Goal: Task Accomplishment & Management: Manage account settings

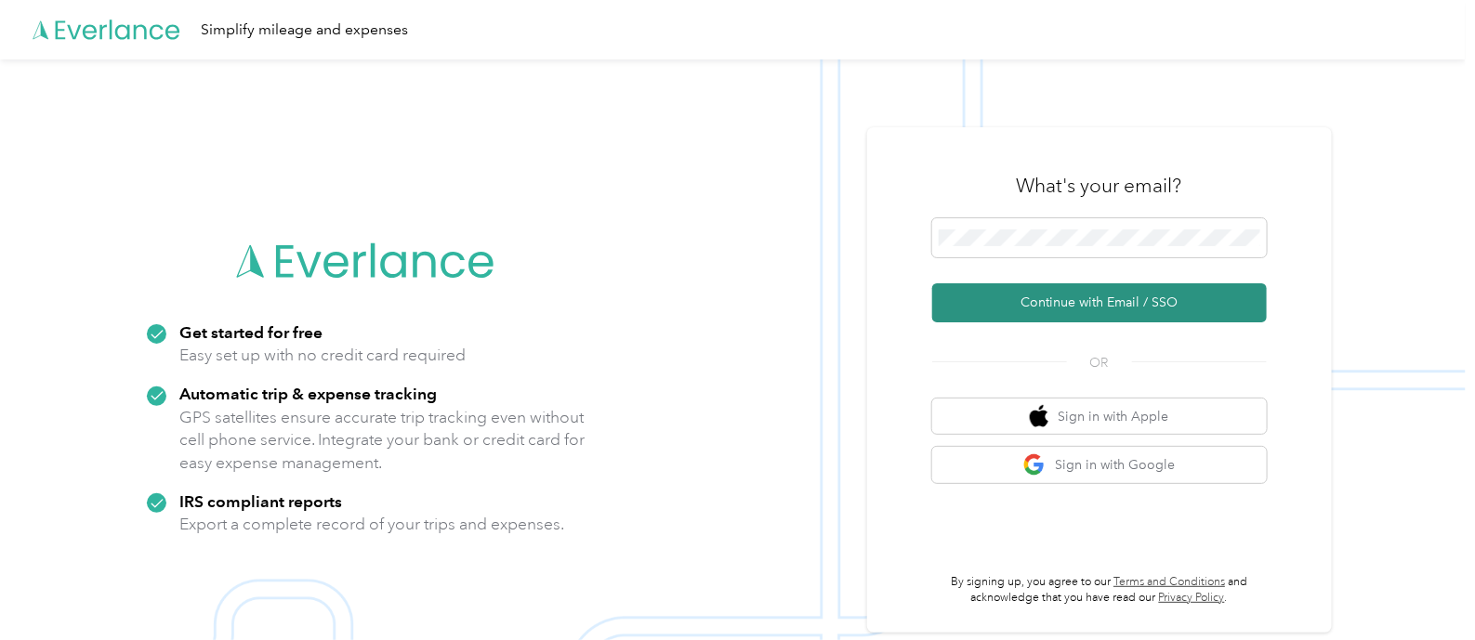
click at [1040, 306] on button "Continue with Email / SSO" at bounding box center [1099, 302] width 335 height 39
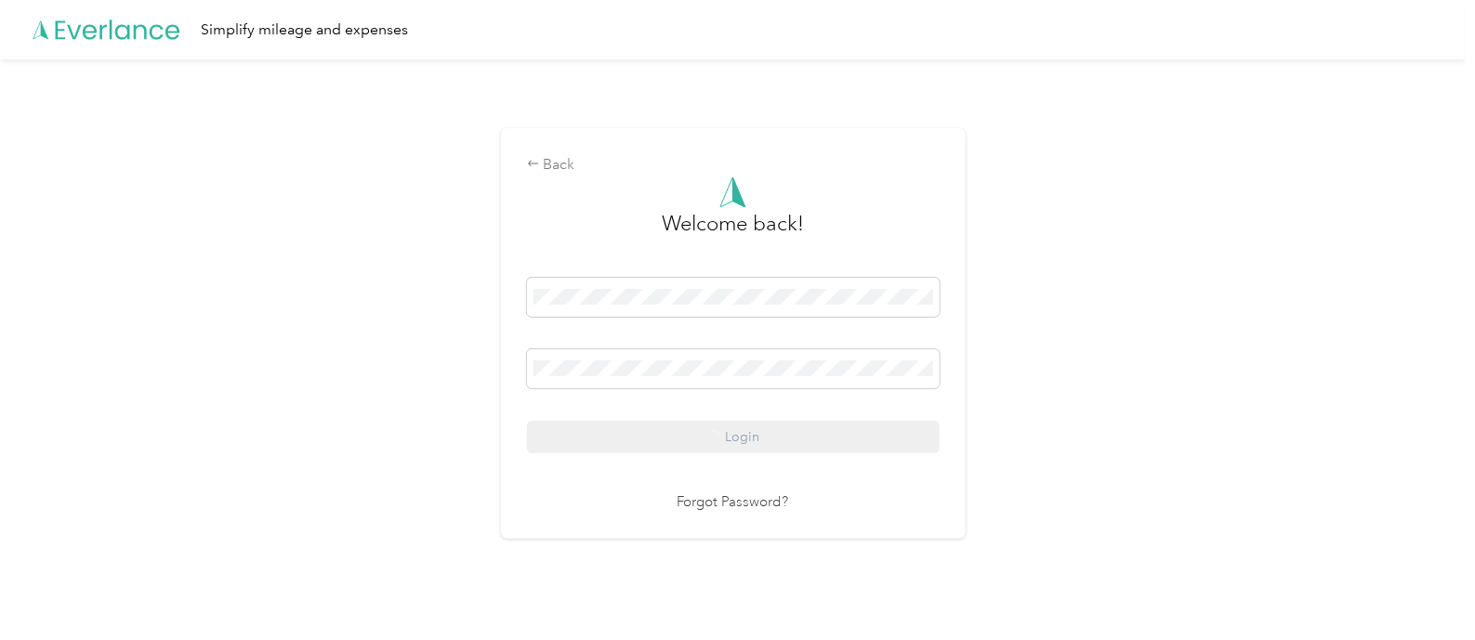
click at [761, 434] on div "Login" at bounding box center [733, 366] width 413 height 176
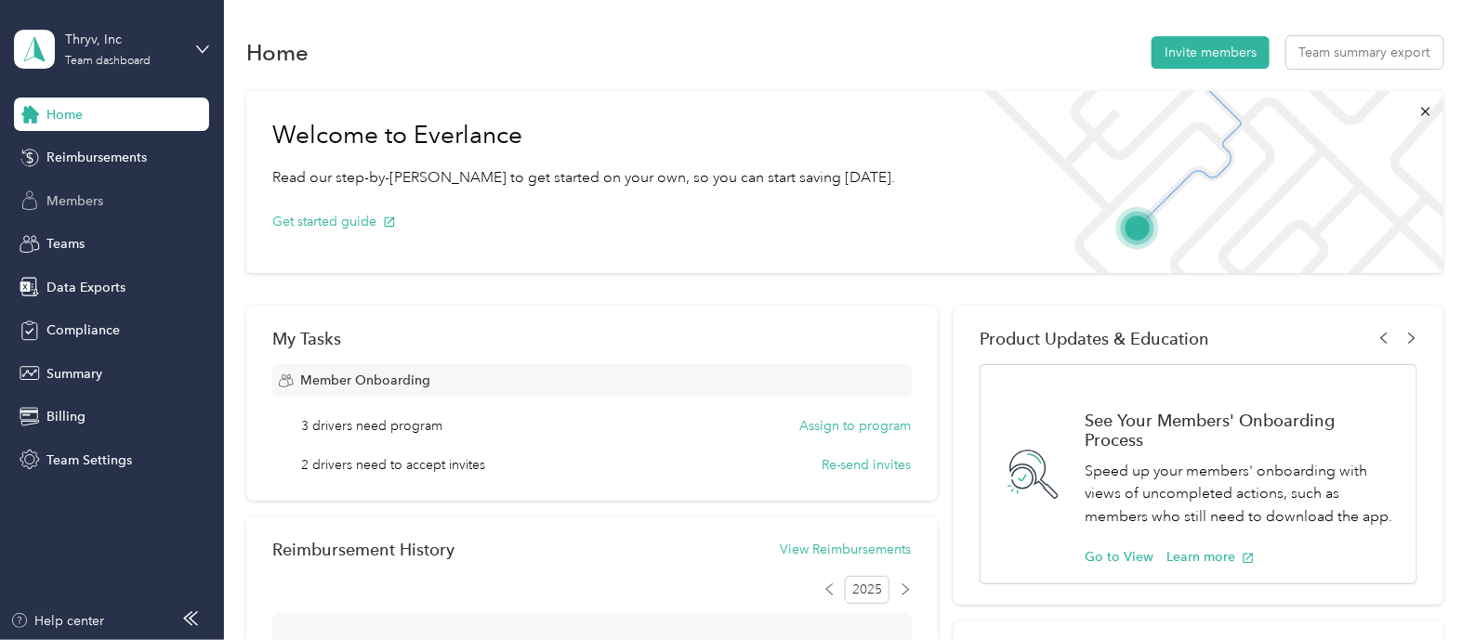
click at [107, 206] on div "Members" at bounding box center [111, 200] width 195 height 33
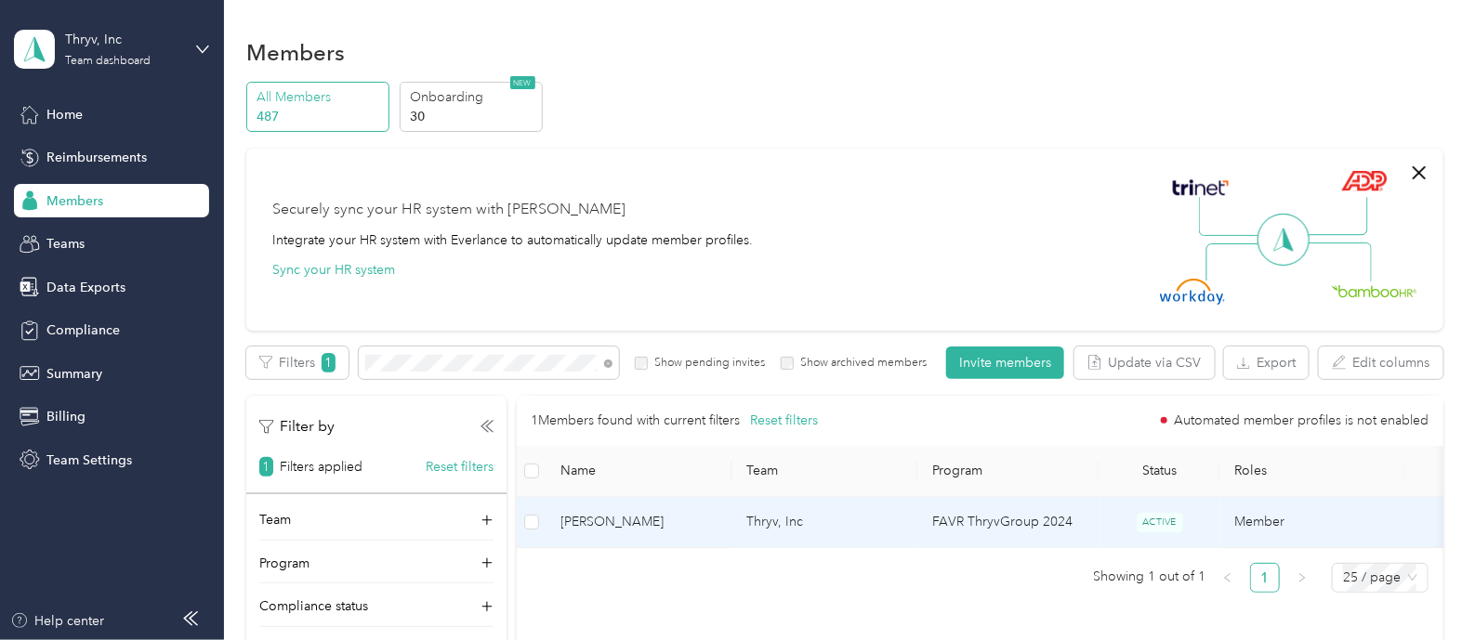
click at [683, 548] on td "[PERSON_NAME]" at bounding box center [639, 522] width 186 height 51
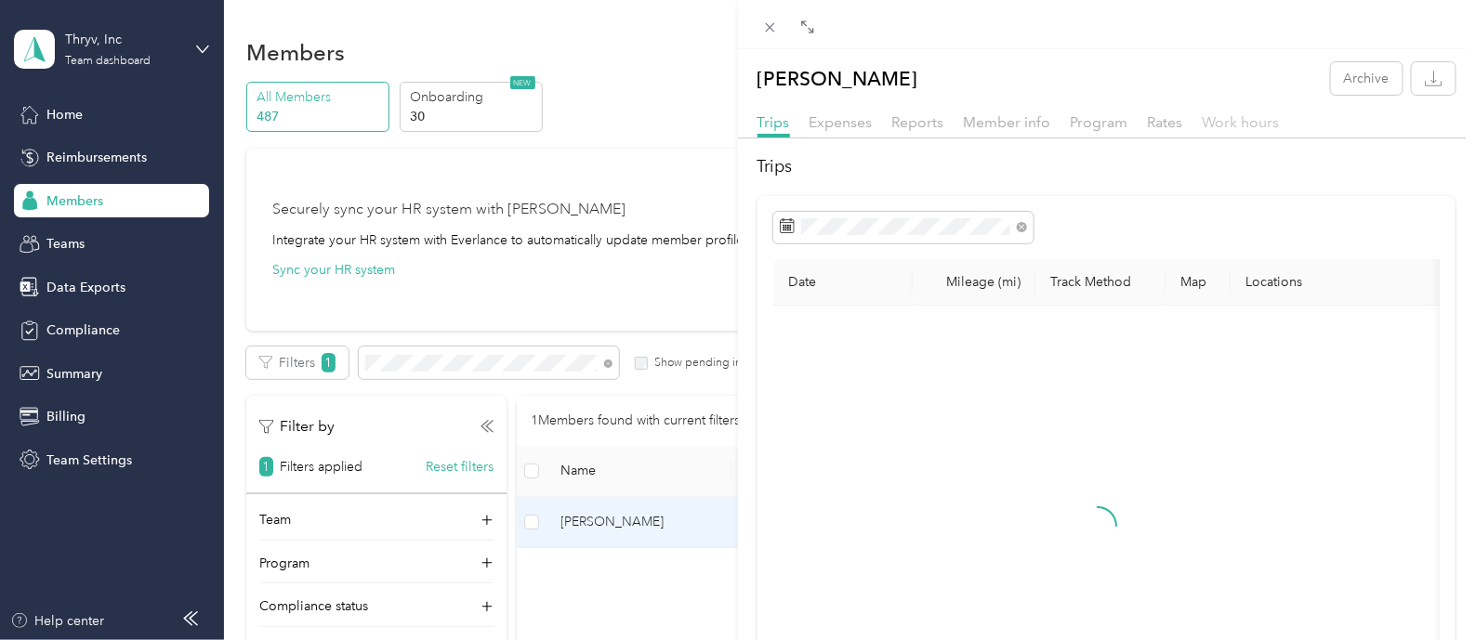
click at [1228, 129] on span "Work hours" at bounding box center [1240, 122] width 77 height 18
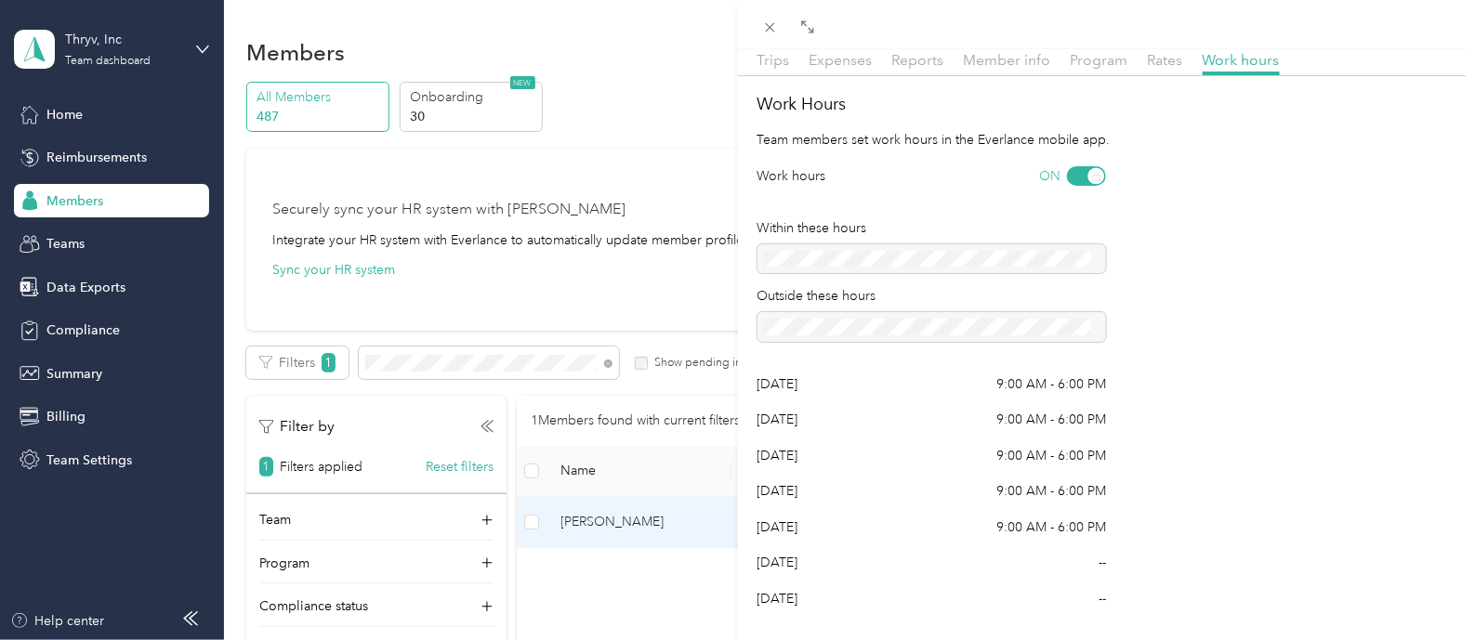
scroll to position [96, 0]
